Goal: Information Seeking & Learning: Check status

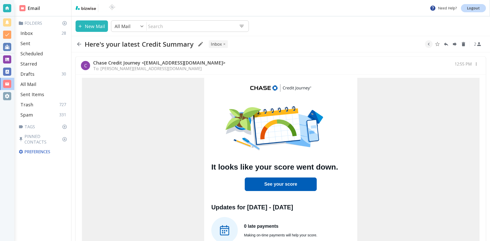
click at [80, 43] on icon "button" at bounding box center [79, 44] width 6 height 6
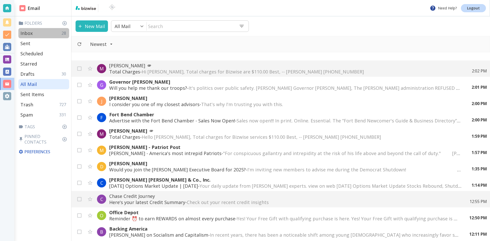
click at [40, 31] on div "Inbox 28" at bounding box center [43, 33] width 51 height 10
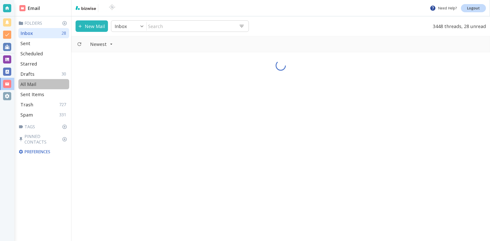
click at [31, 84] on p "All Mail" at bounding box center [28, 84] width 16 height 6
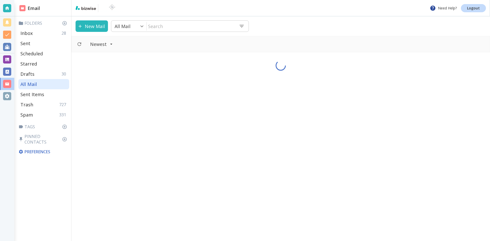
click at [130, 43] on div "Newest" at bounding box center [280, 44] width 418 height 16
click at [283, 65] on icon at bounding box center [280, 65] width 11 height 11
click at [211, 44] on div "Newest" at bounding box center [280, 44] width 418 height 16
drag, startPoint x: 28, startPoint y: 31, endPoint x: 27, endPoint y: 34, distance: 3.1
click at [27, 34] on p "Inbox" at bounding box center [26, 33] width 12 height 6
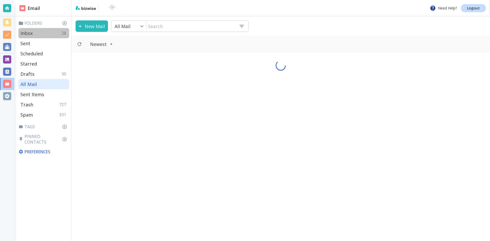
type input "0"
